Goal: Task Accomplishment & Management: Manage account settings

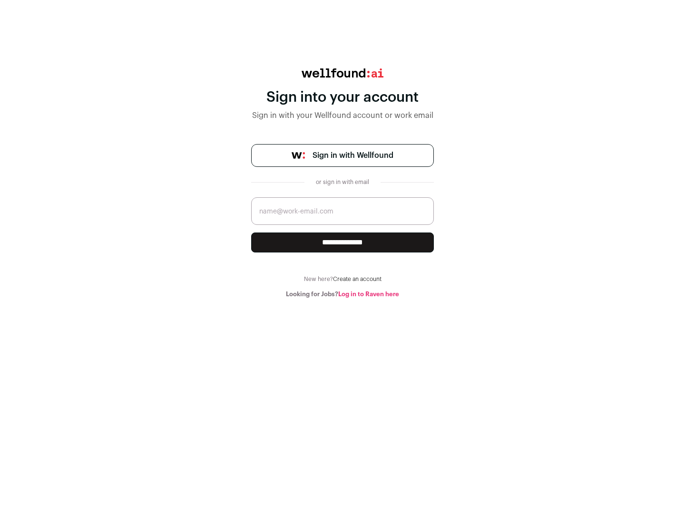
click at [352, 156] on span "Sign in with Wellfound" at bounding box center [352, 155] width 81 height 11
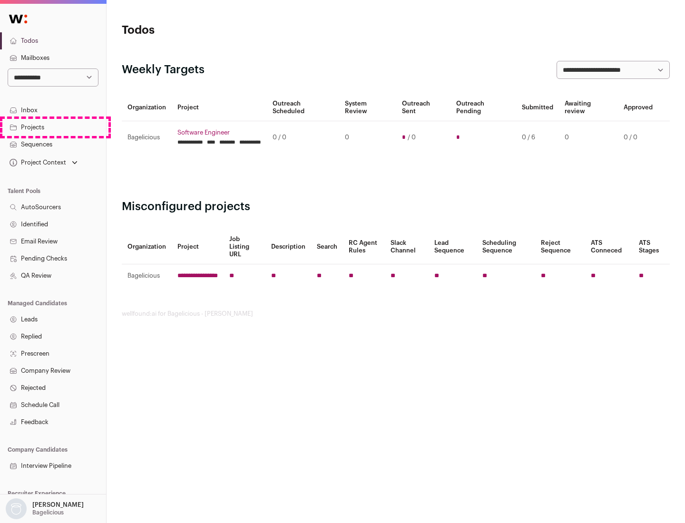
click at [53, 127] on link "Projects" at bounding box center [53, 127] width 106 height 17
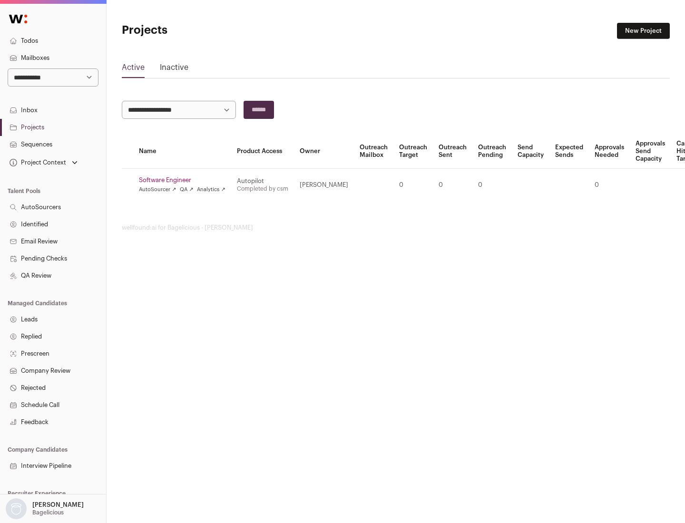
click at [185, 180] on link "Software Engineer" at bounding box center [182, 180] width 87 height 8
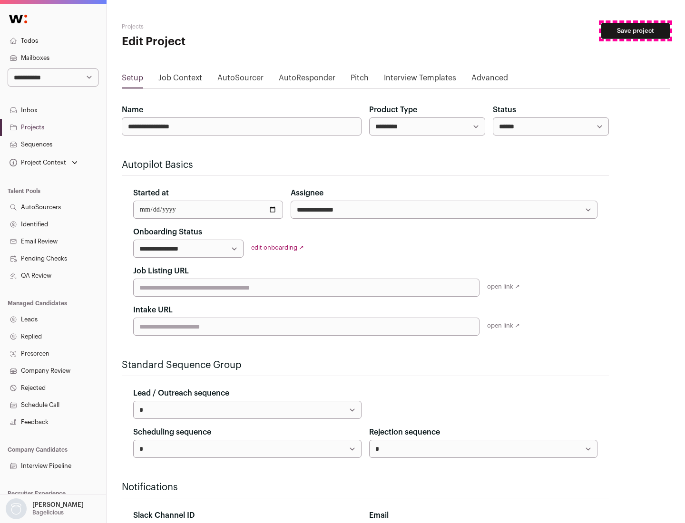
click at [635, 31] on button "Save project" at bounding box center [635, 31] width 68 height 16
